Goal: Transaction & Acquisition: Download file/media

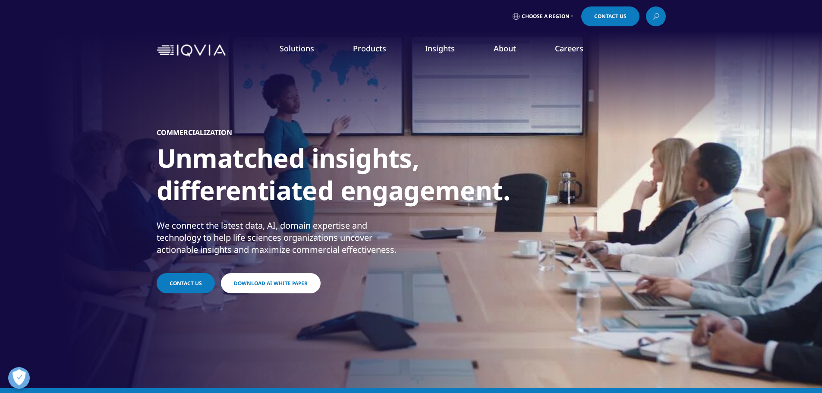
click at [257, 289] on link "Download AI White Paper" at bounding box center [271, 283] width 100 height 20
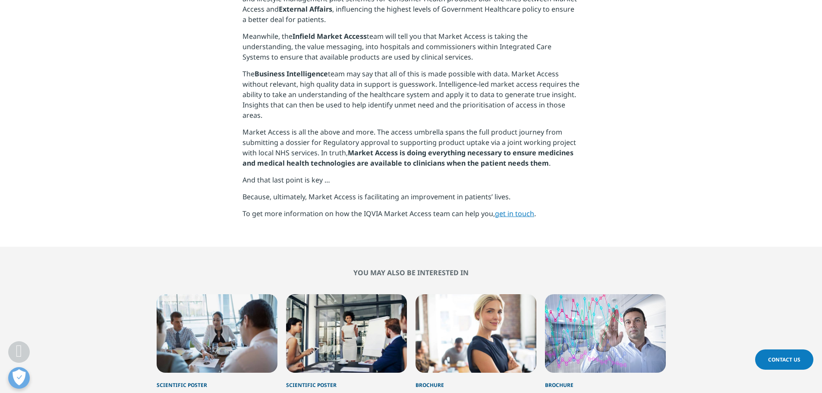
scroll to position [733, 0]
